Goal: Check status

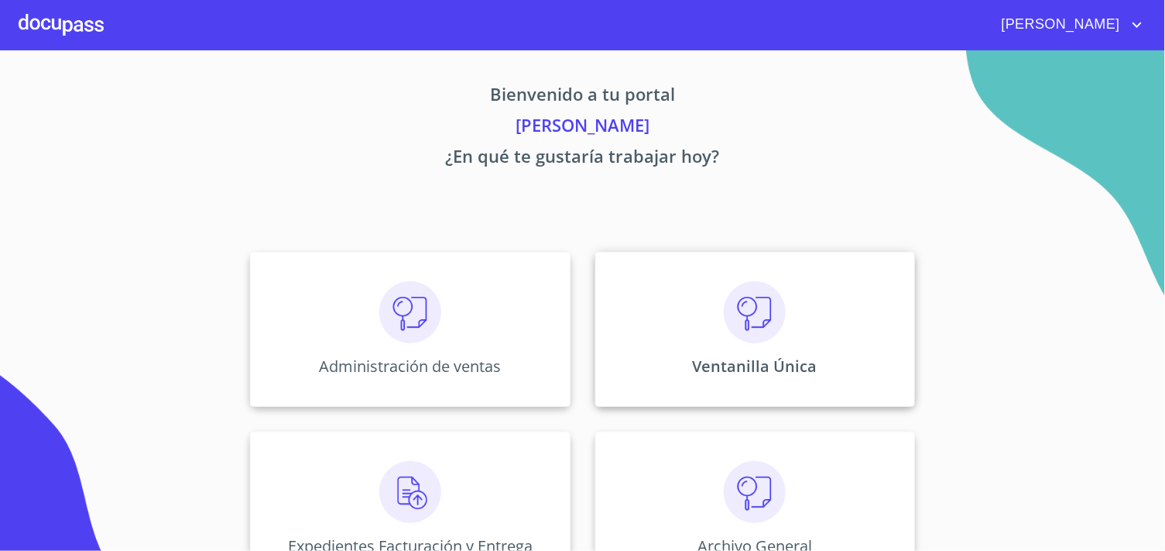
click at [773, 375] on p "Ventanilla Única" at bounding box center [755, 365] width 125 height 21
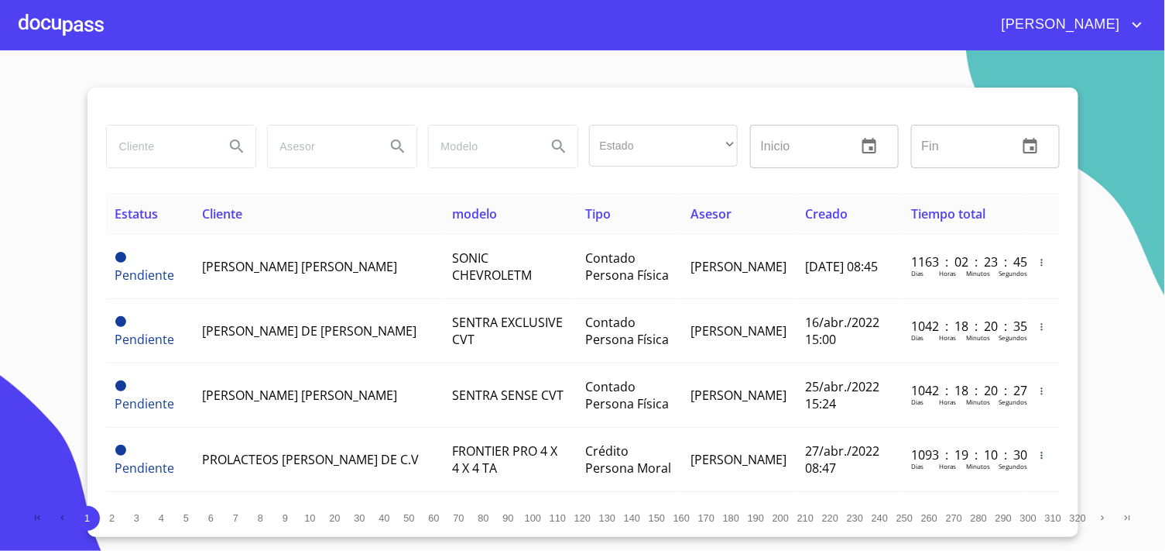
click at [181, 127] on input "search" at bounding box center [159, 146] width 105 height 42
type input "[PERSON_NAME]"
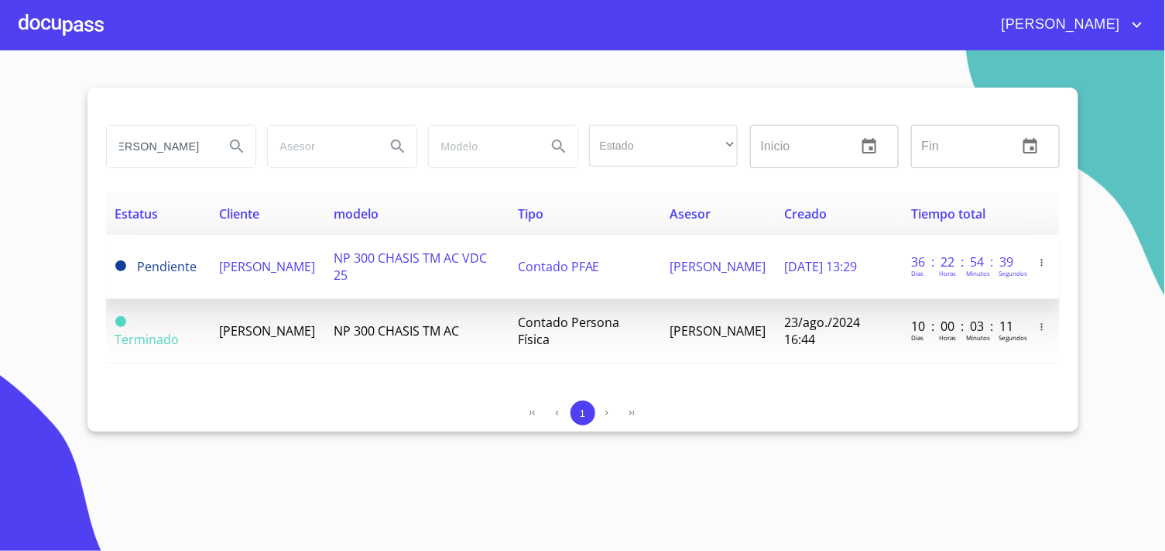
scroll to position [0, 0]
click at [393, 280] on td "NP 300 CHASIS TM AC VDC 25" at bounding box center [416, 267] width 184 height 64
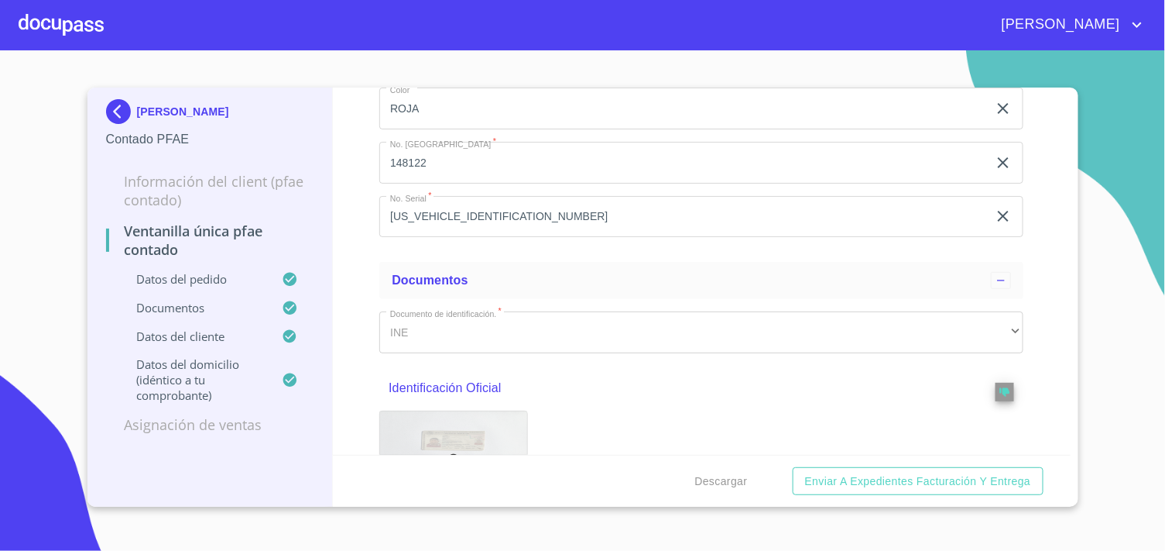
scroll to position [344, 0]
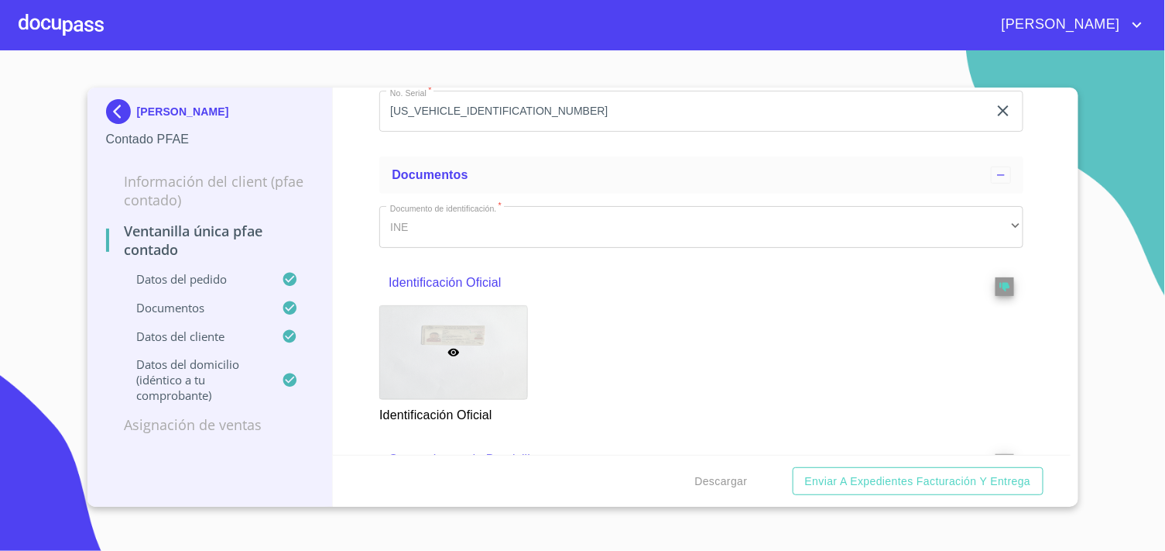
click at [453, 331] on div at bounding box center [453, 352] width 147 height 93
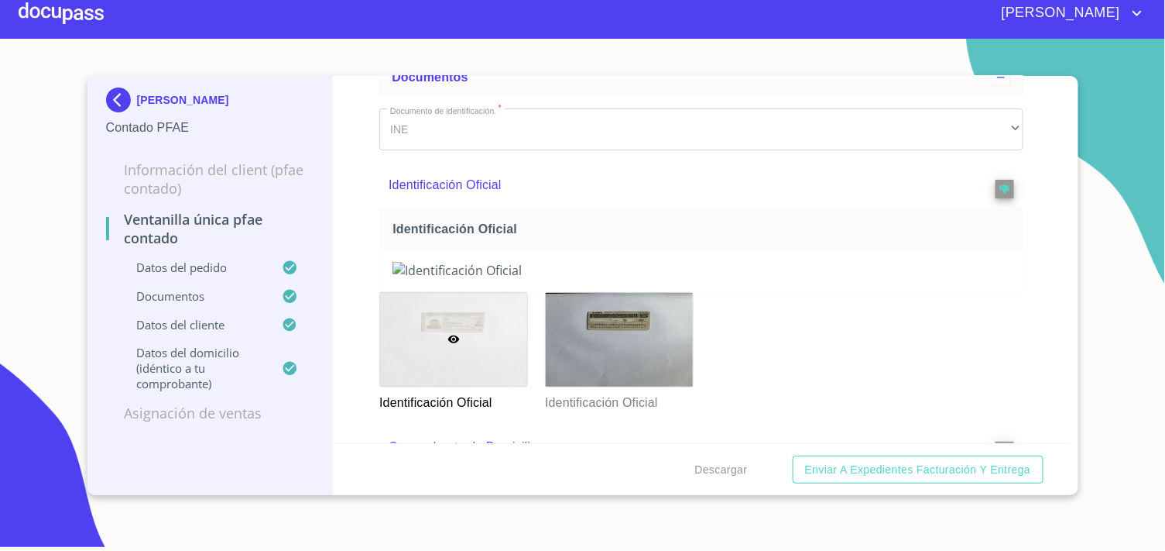
scroll to position [516, 0]
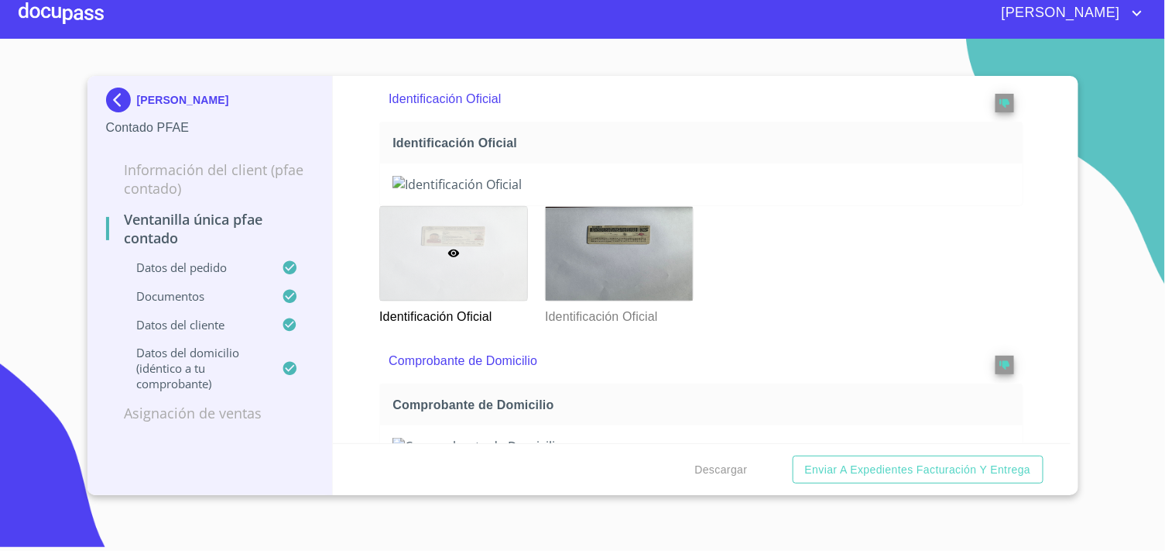
click at [799, 193] on img at bounding box center [702, 184] width 618 height 17
click at [765, 193] on img at bounding box center [702, 184] width 618 height 17
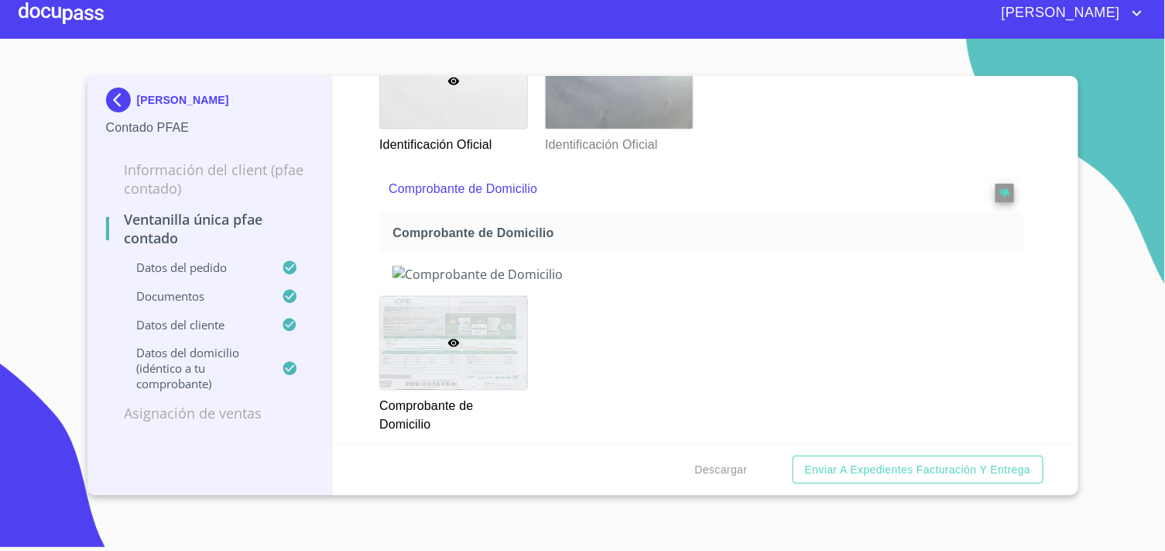
click at [759, 21] on img at bounding box center [702, 12] width 618 height 17
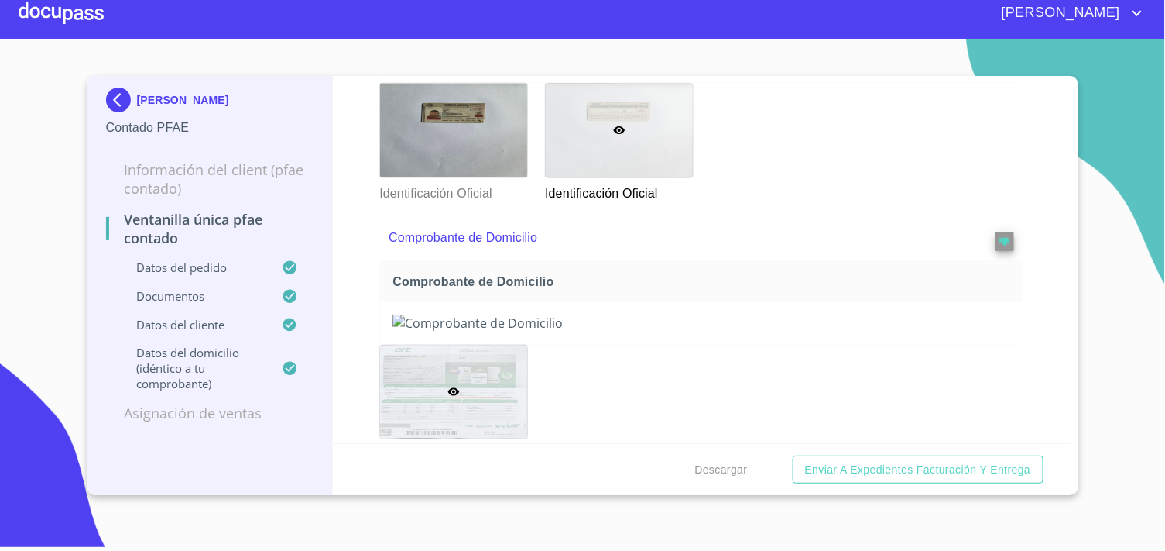
scroll to position [602, 0]
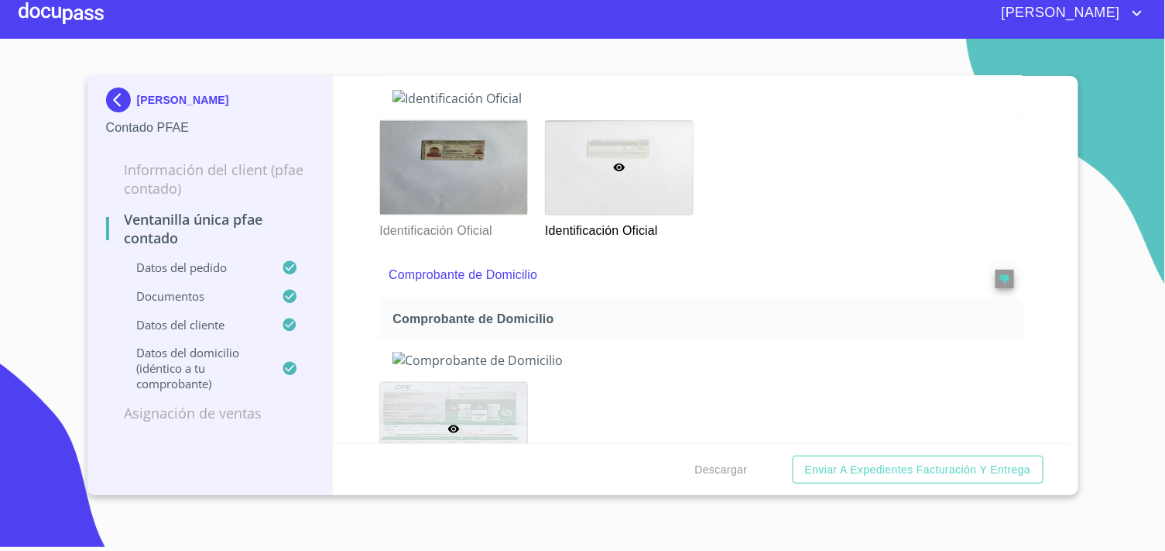
click at [695, 107] on img at bounding box center [702, 98] width 618 height 17
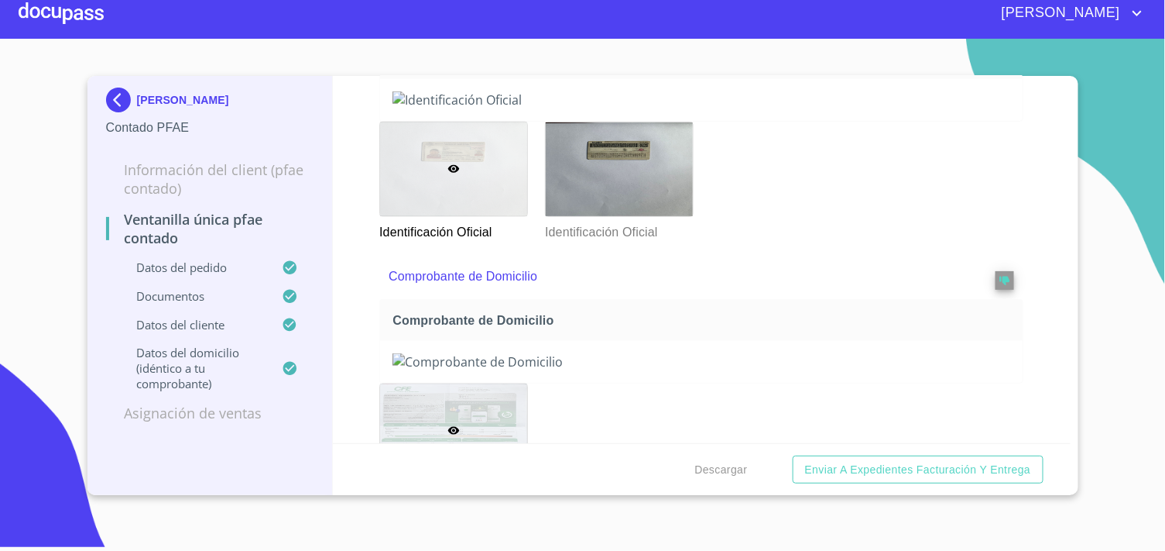
scroll to position [602, 0]
click at [660, 107] on img at bounding box center [702, 98] width 618 height 17
